Goal: Information Seeking & Learning: Learn about a topic

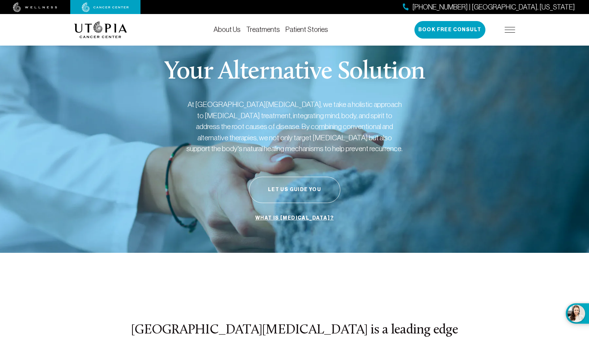
click at [227, 28] on link "About Us" at bounding box center [226, 30] width 27 height 8
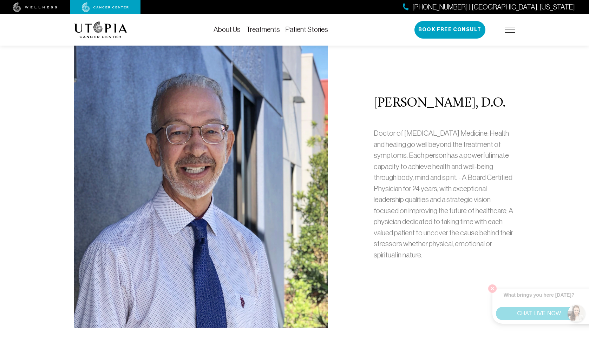
scroll to position [281, 0]
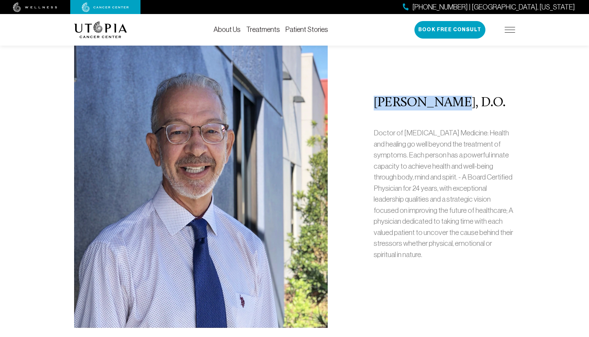
drag, startPoint x: 376, startPoint y: 101, endPoint x: 441, endPoint y: 97, distance: 65.1
click at [441, 97] on h2 "[PERSON_NAME], D.O." at bounding box center [444, 103] width 141 height 15
click at [415, 108] on h2 "[PERSON_NAME], D.O." at bounding box center [444, 103] width 141 height 15
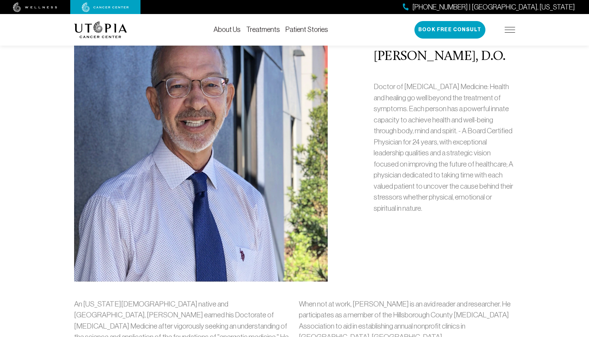
scroll to position [316, 0]
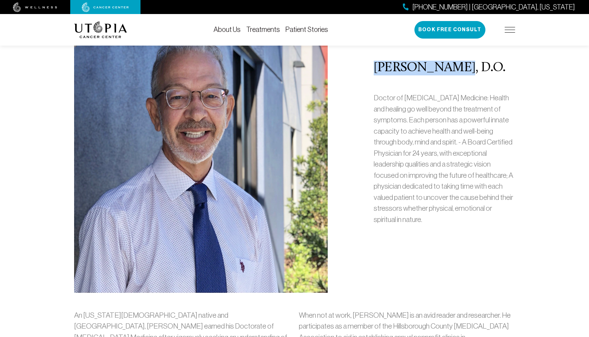
drag, startPoint x: 375, startPoint y: 67, endPoint x: 450, endPoint y: 67, distance: 74.4
click at [450, 67] on h2 "[PERSON_NAME], D.O." at bounding box center [444, 68] width 141 height 15
click at [447, 84] on div "[PERSON_NAME], D.O. Doctor of [MEDICAL_DATA] Medicine: Health and healing go we…" at bounding box center [444, 146] width 150 height 295
click at [350, 84] on div "[PERSON_NAME], D.O. Doctor of [MEDICAL_DATA] Medicine: Health and healing go we…" at bounding box center [294, 146] width 449 height 295
